Goal: Check status: Check status

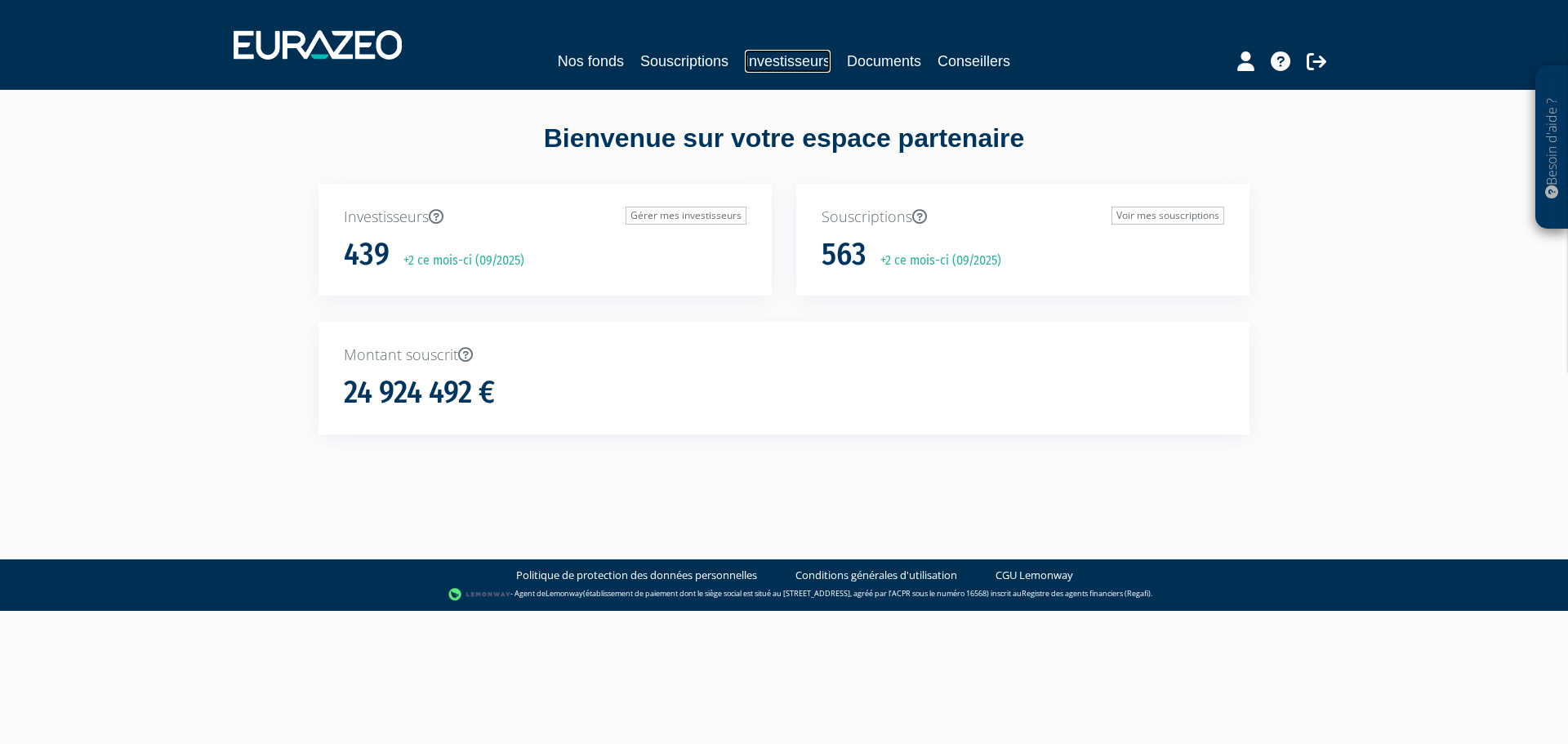
click at [799, 64] on link "Investisseurs" at bounding box center [788, 61] width 86 height 23
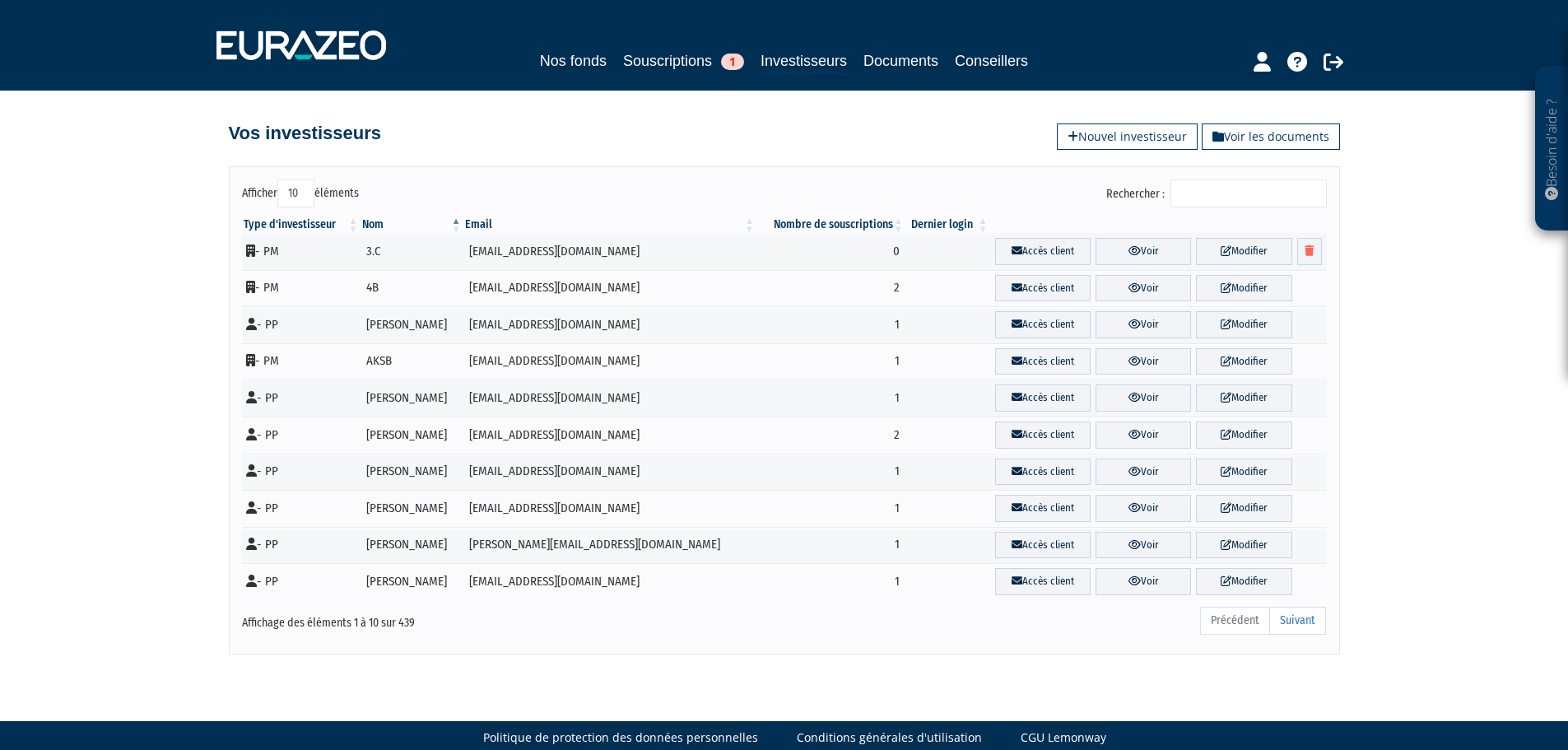
click at [1208, 198] on input "Rechercher :" at bounding box center [1249, 194] width 156 height 28
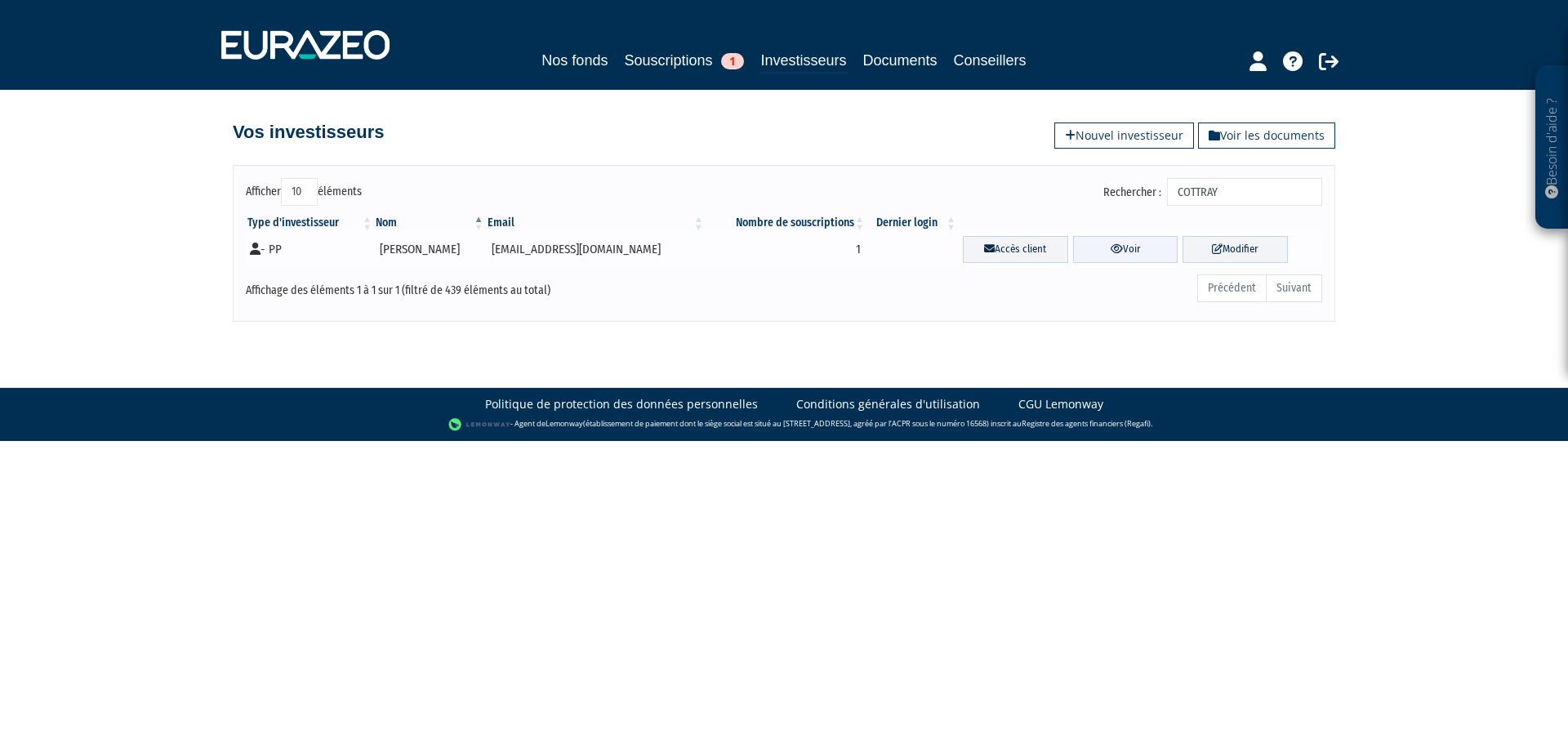
type input "COTTRAY"
click at [1130, 251] on link "Voir" at bounding box center [1126, 249] width 106 height 27
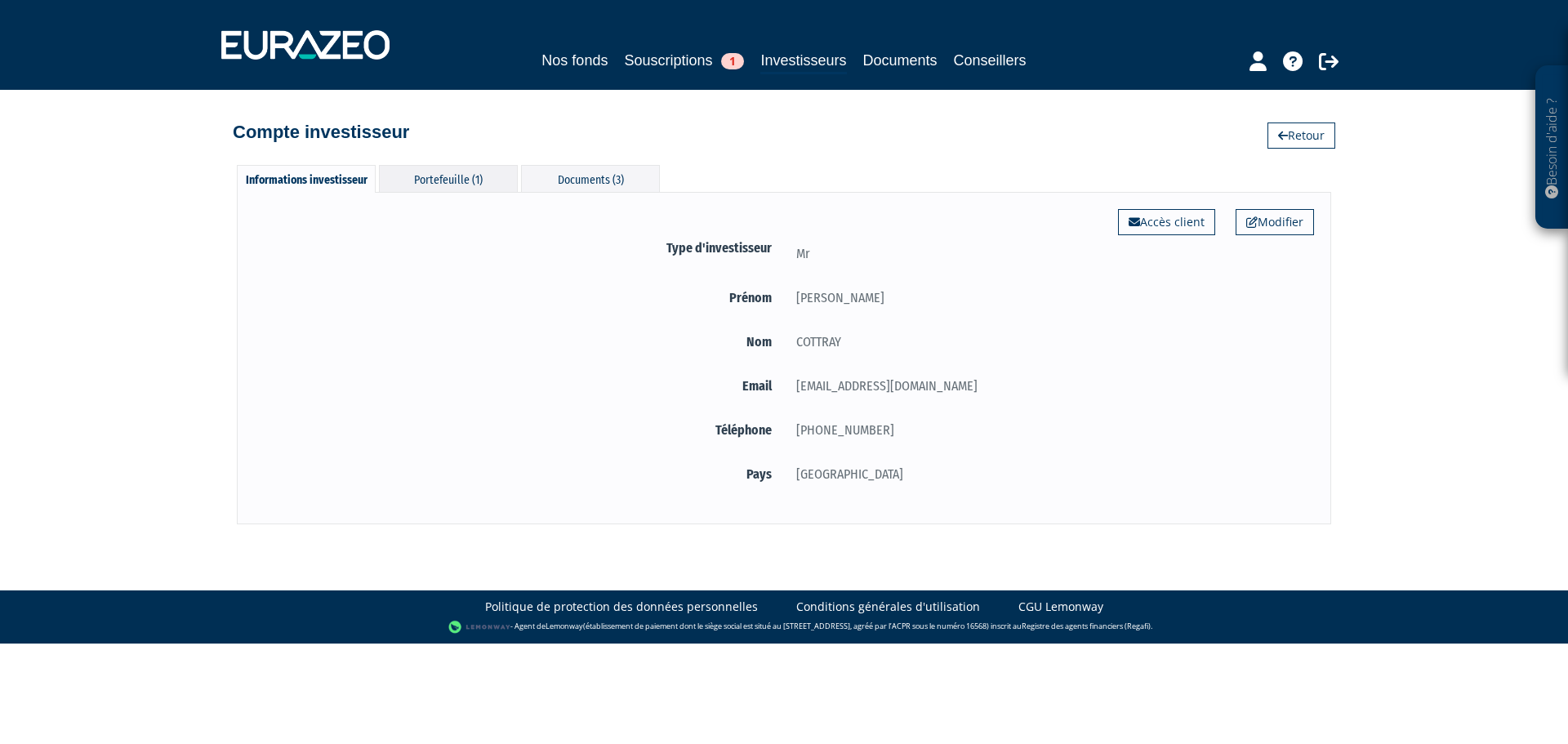
click at [445, 181] on div "Portefeuille (1)" at bounding box center [448, 178] width 139 height 27
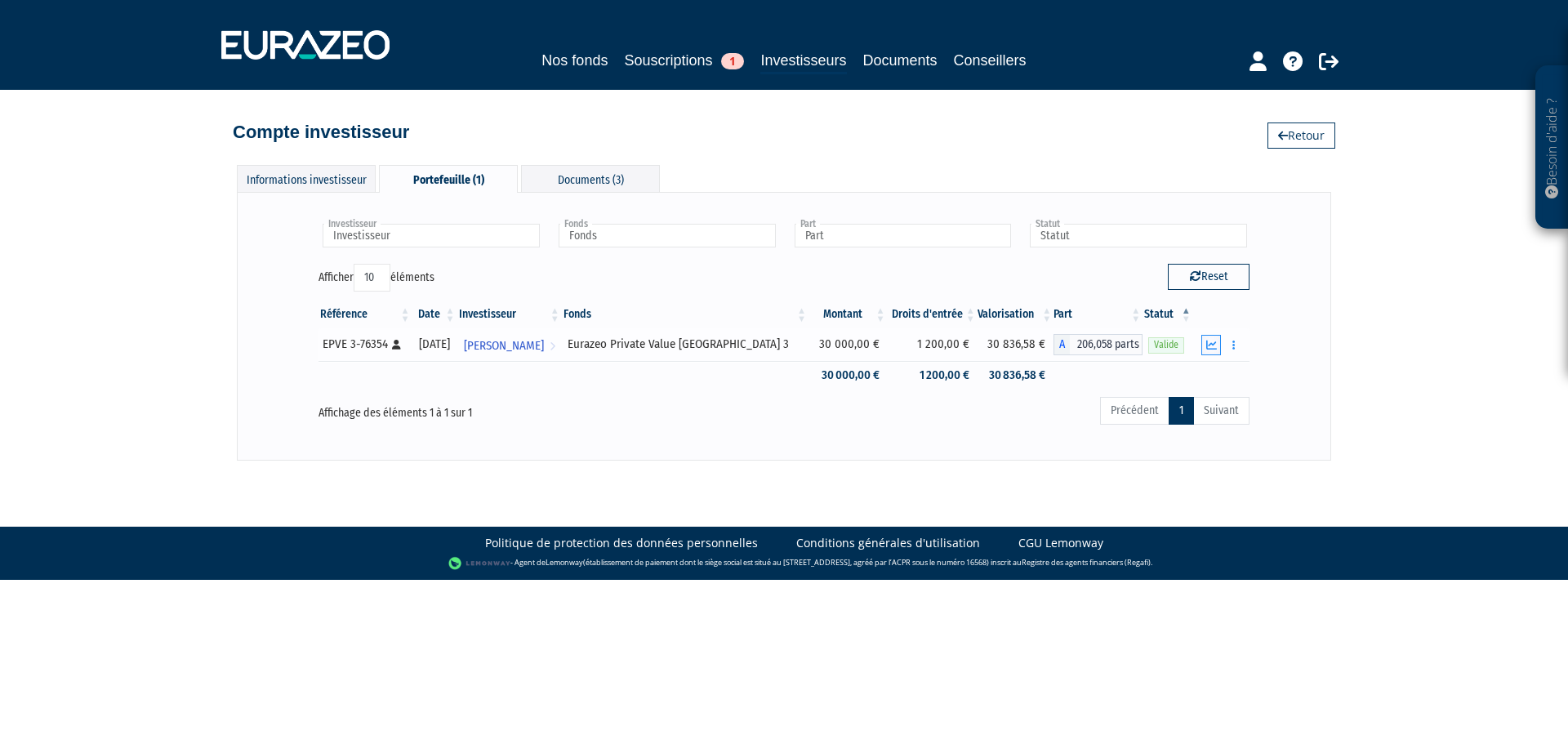
click at [1211, 347] on icon "button" at bounding box center [1211, 345] width 11 height 11
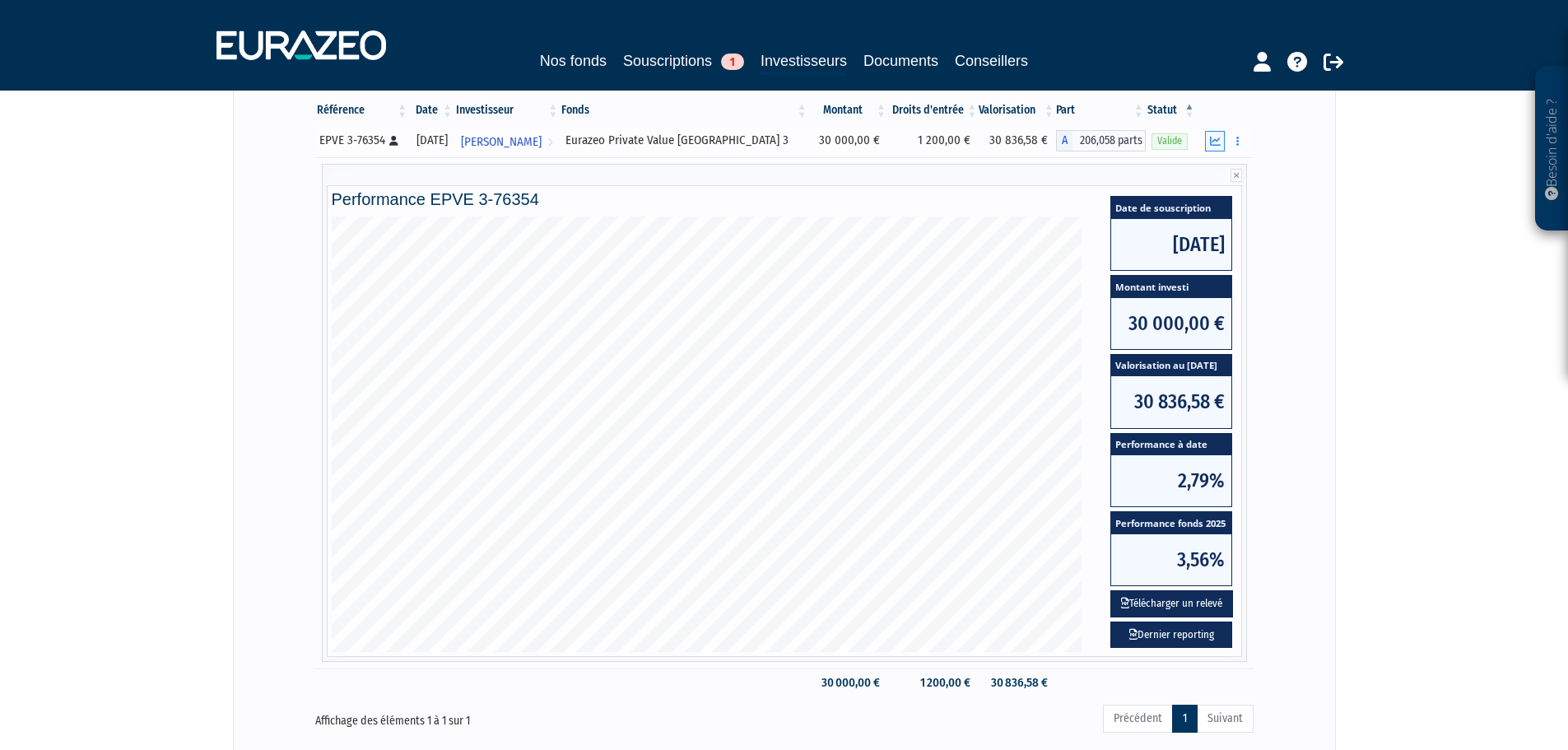
scroll to position [247, 0]
